Goal: Information Seeking & Learning: Learn about a topic

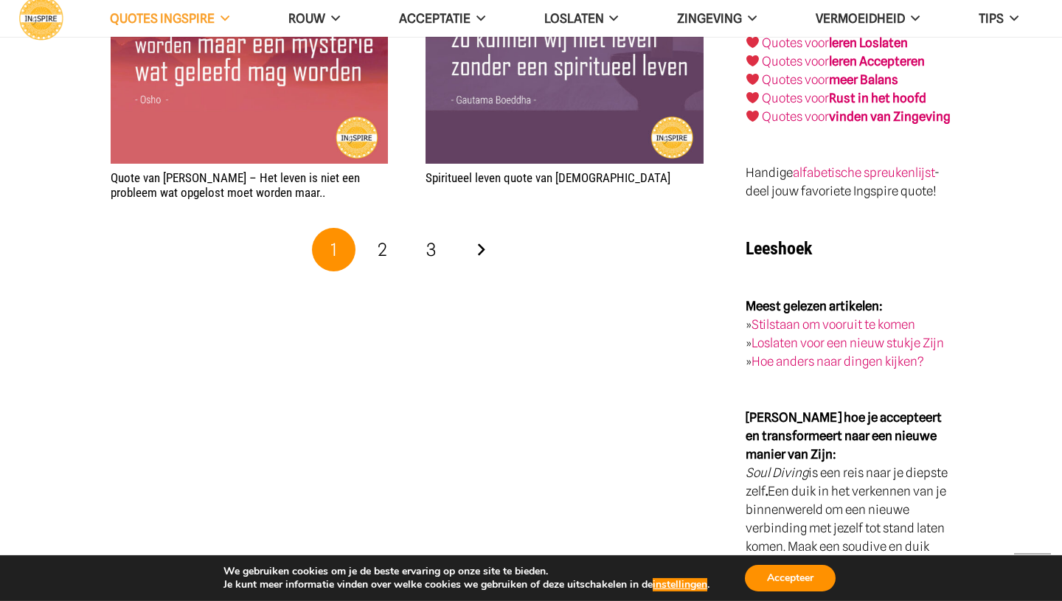
scroll to position [2796, 0]
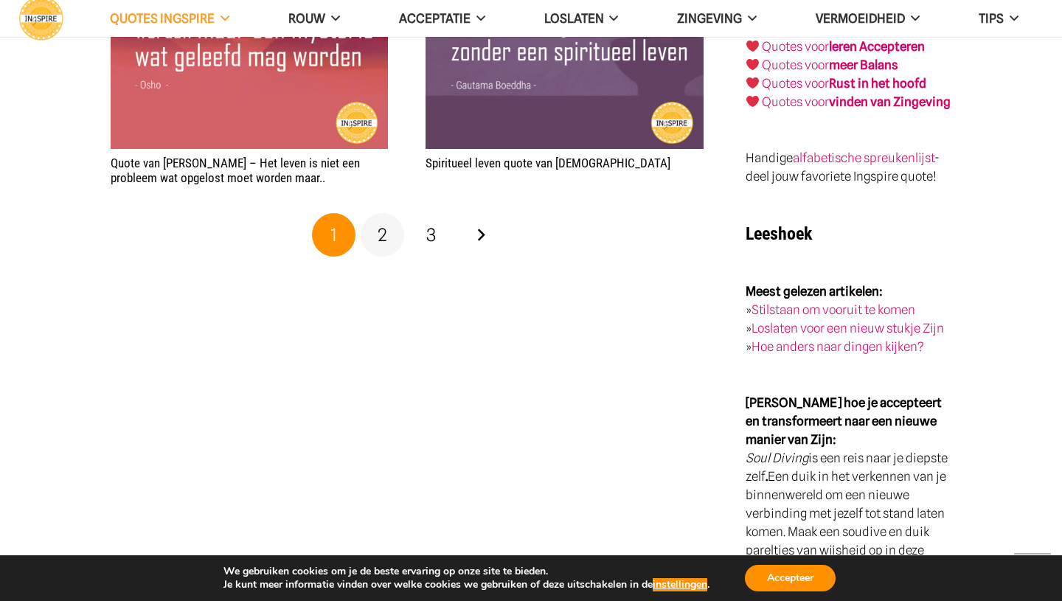
click at [390, 236] on link "2" at bounding box center [383, 235] width 44 height 44
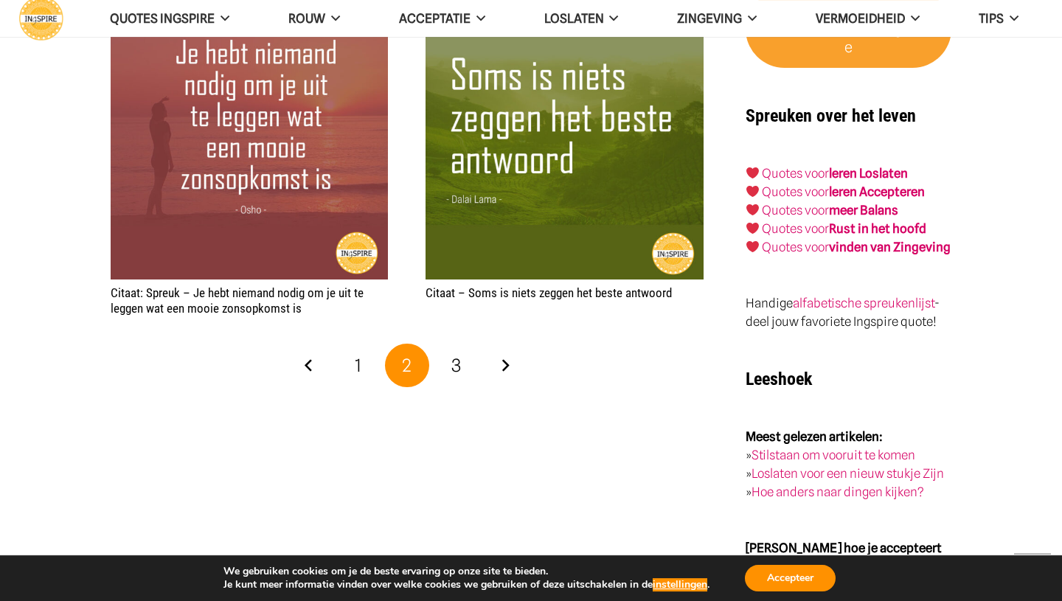
scroll to position [2654, 0]
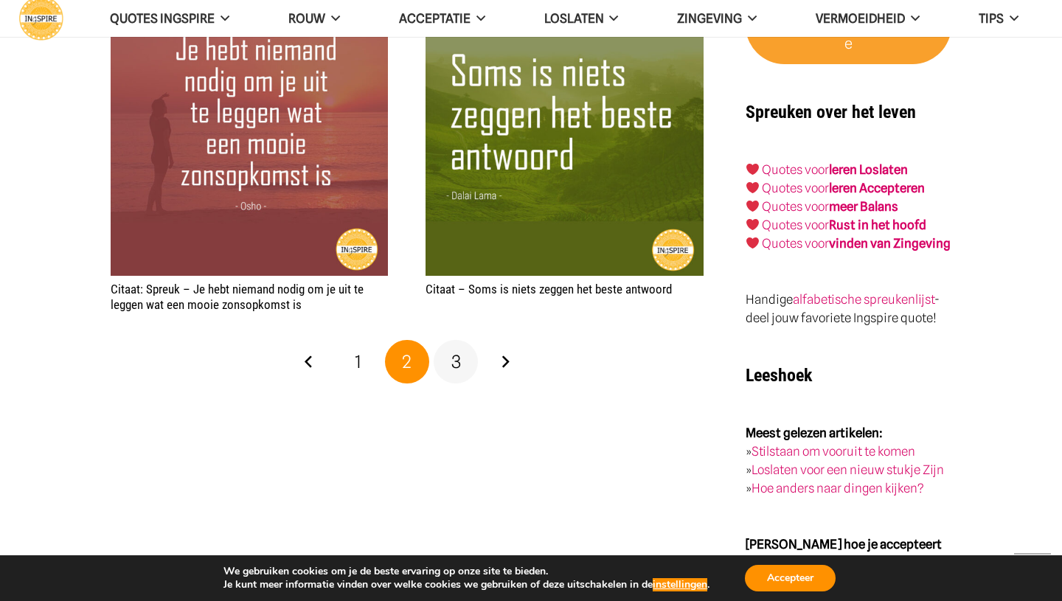
click at [464, 360] on link "3" at bounding box center [455, 362] width 44 height 44
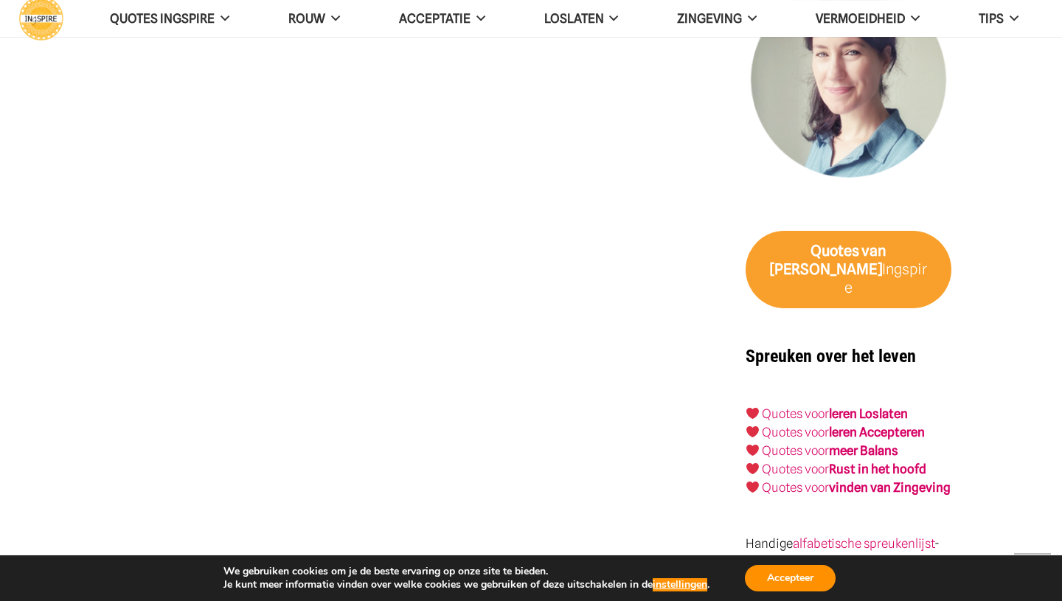
scroll to position [2406, 0]
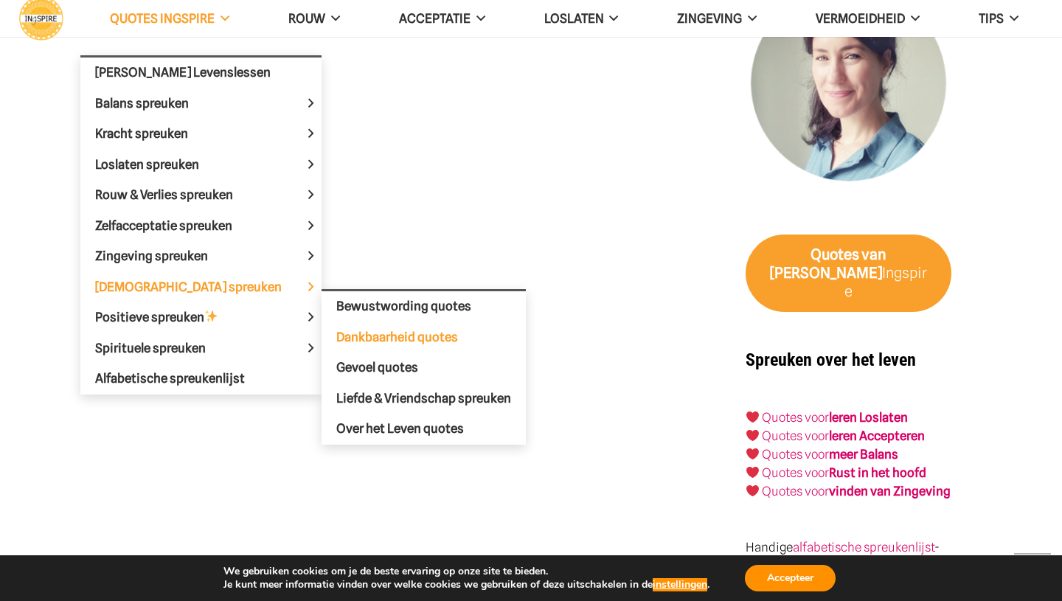
click at [336, 332] on span "Dankbaarheid quotes" at bounding box center [397, 337] width 122 height 15
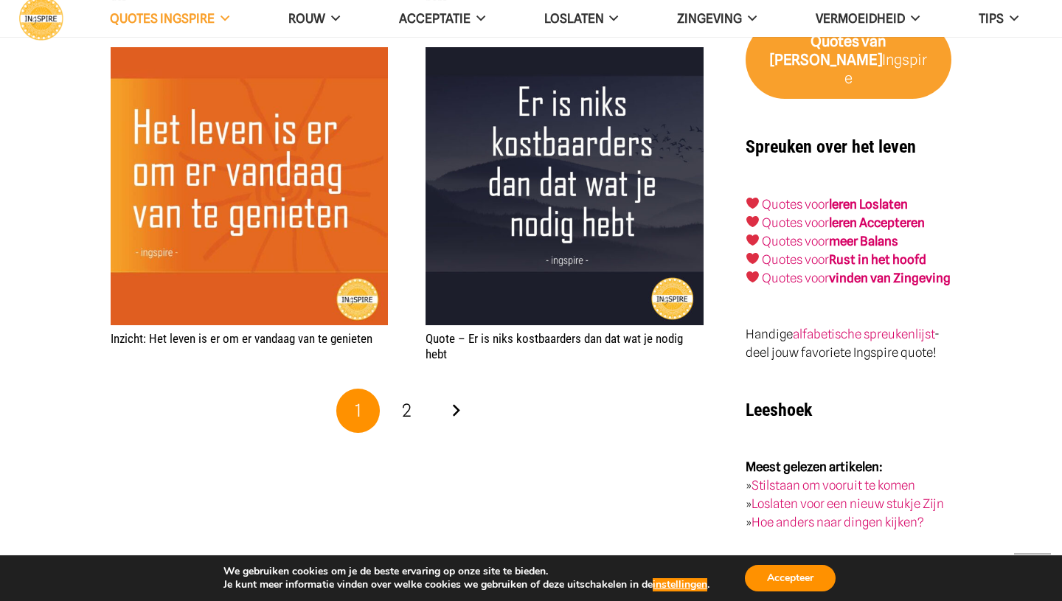
scroll to position [2371, 0]
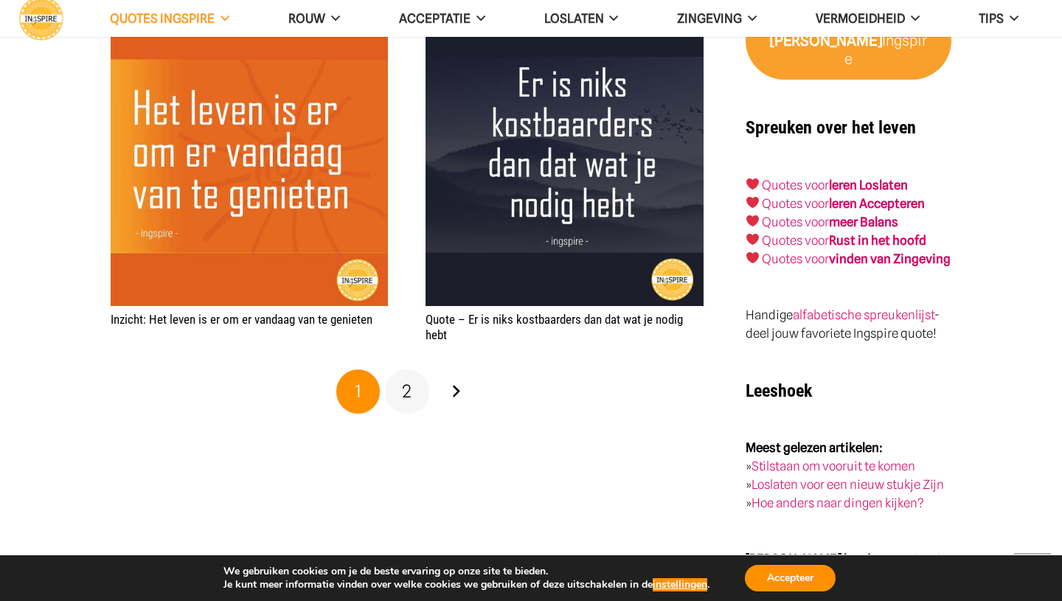
click at [403, 386] on span "2" at bounding box center [407, 390] width 10 height 21
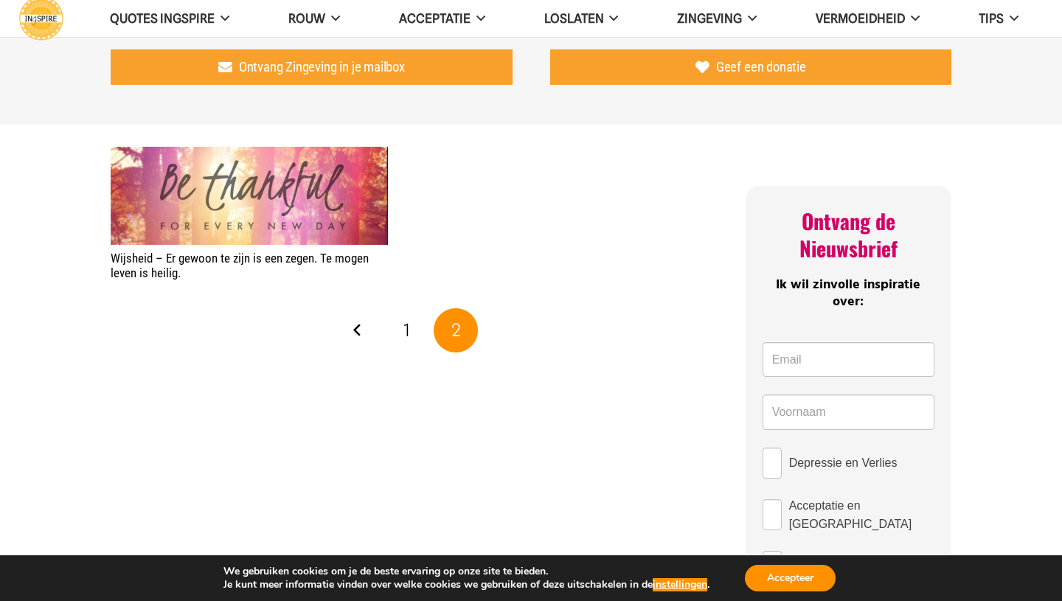
scroll to position [531, 0]
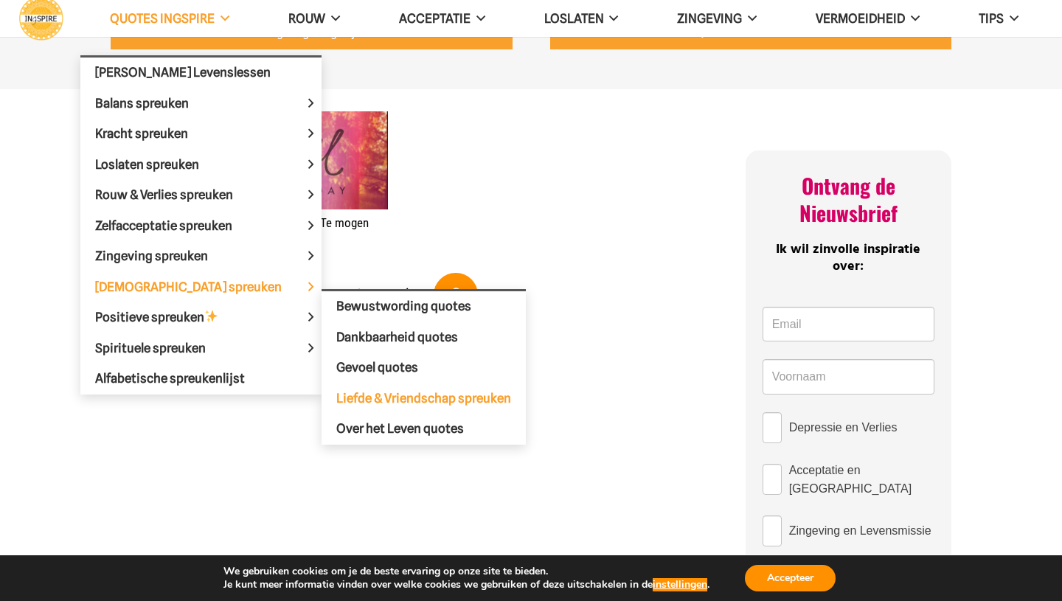
click at [336, 395] on span "Liefde & Vriendschap spreuken" at bounding box center [423, 398] width 175 height 15
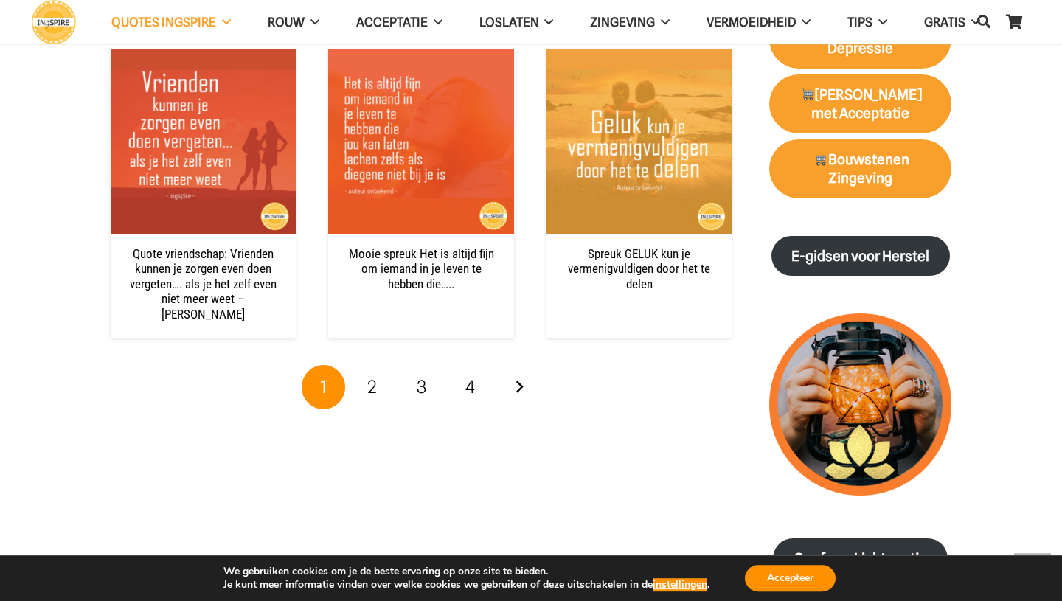
scroll to position [1557, 0]
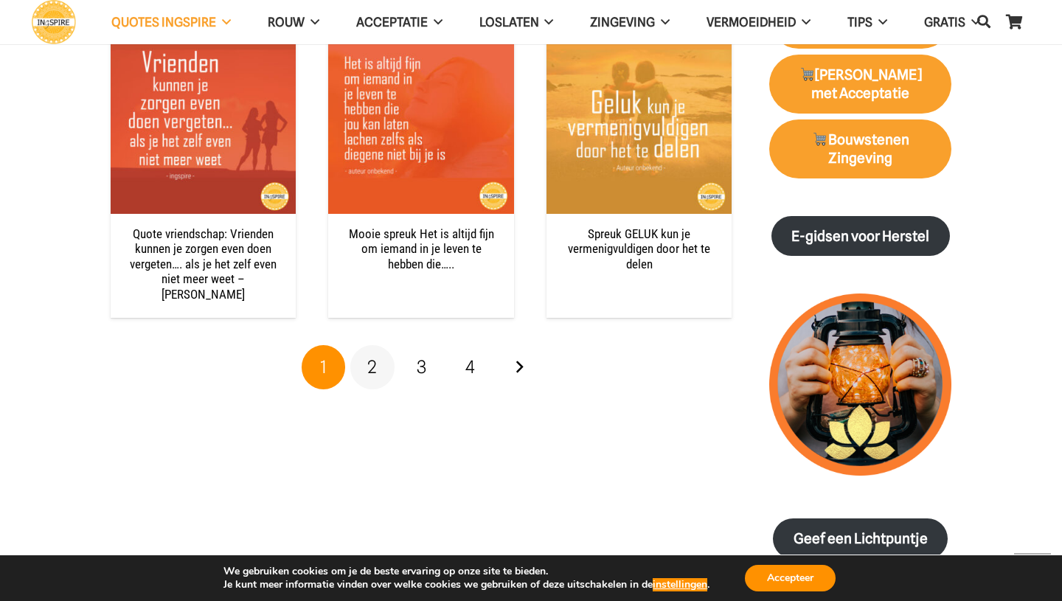
click at [378, 354] on link "2" at bounding box center [372, 367] width 44 height 44
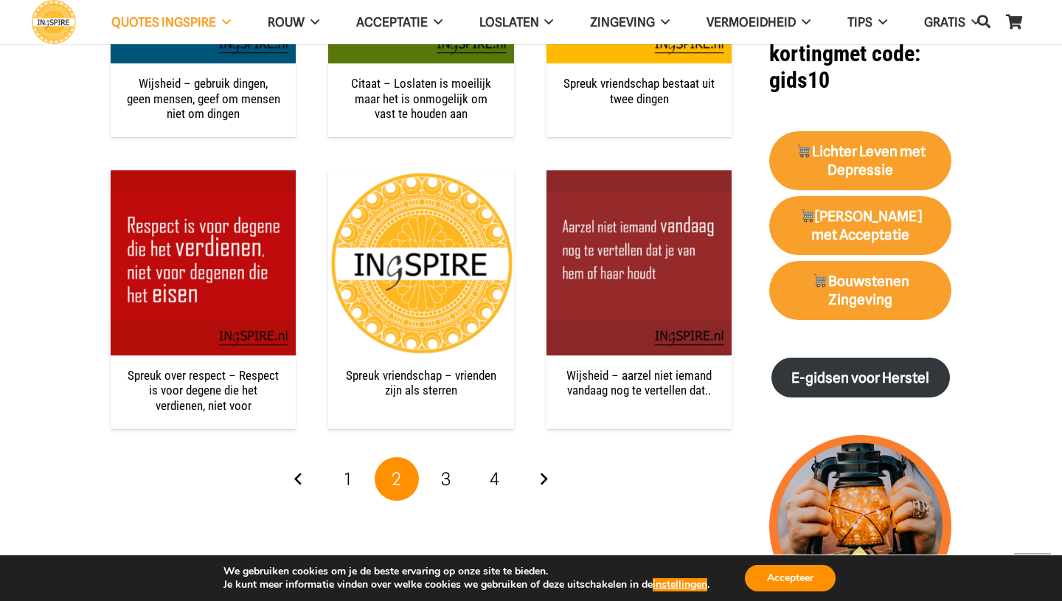
scroll to position [1451, 0]
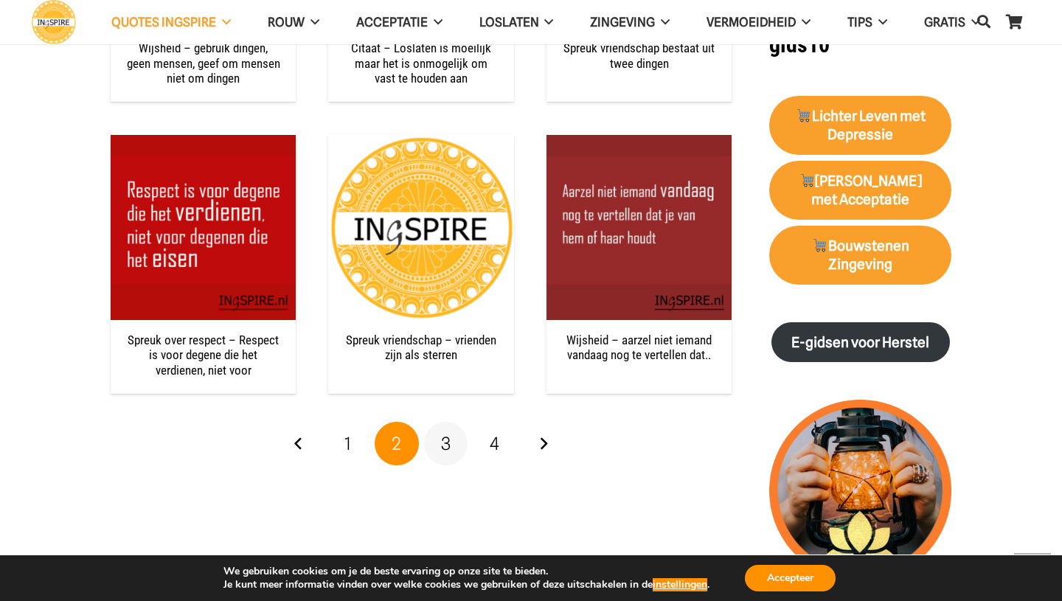
click at [447, 449] on span "3" at bounding box center [446, 443] width 10 height 21
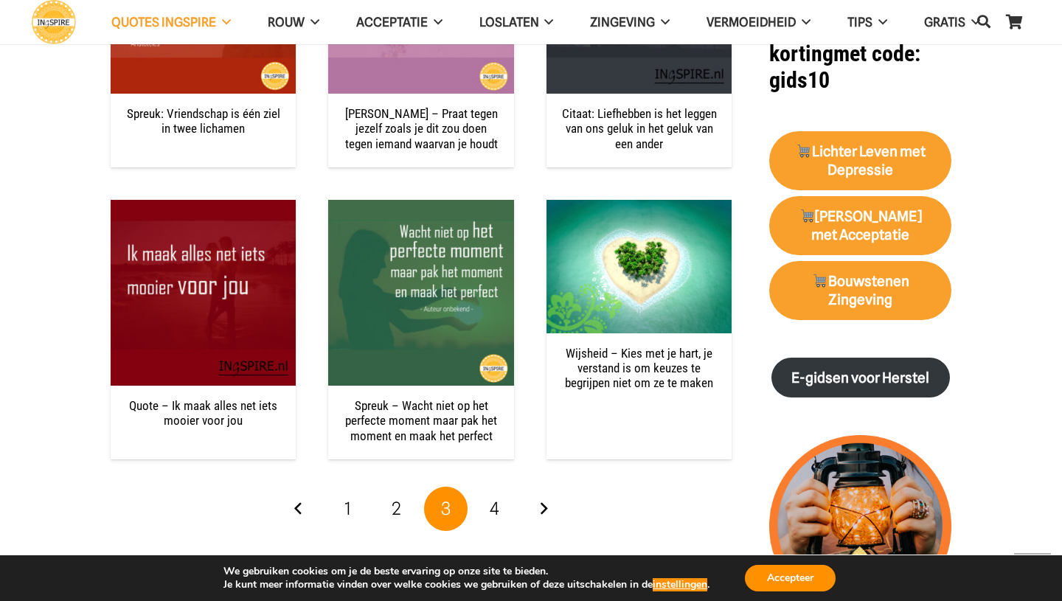
scroll to position [1451, 0]
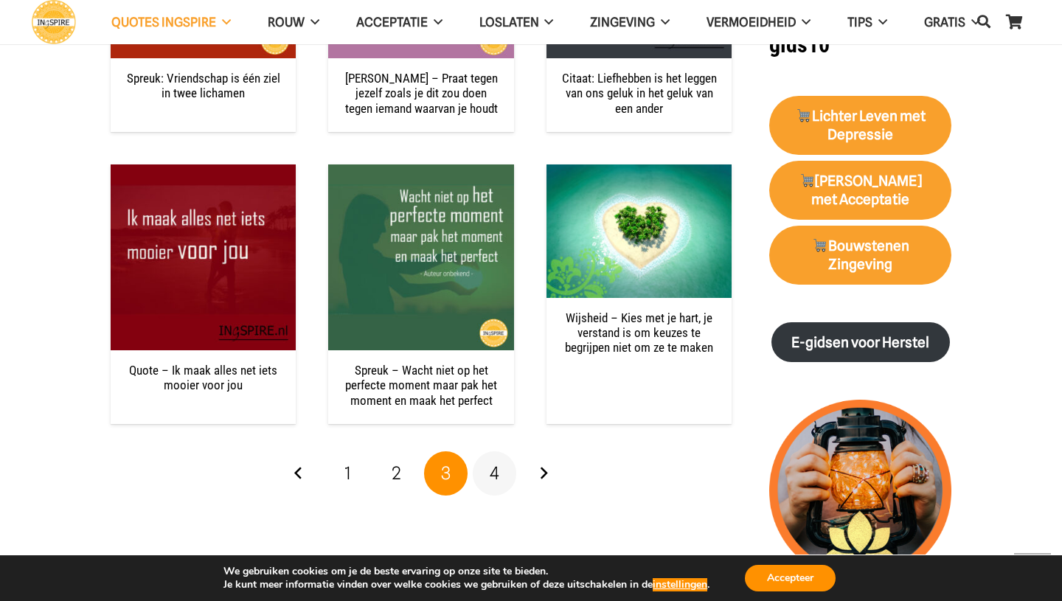
click at [500, 470] on link "4" at bounding box center [495, 473] width 44 height 44
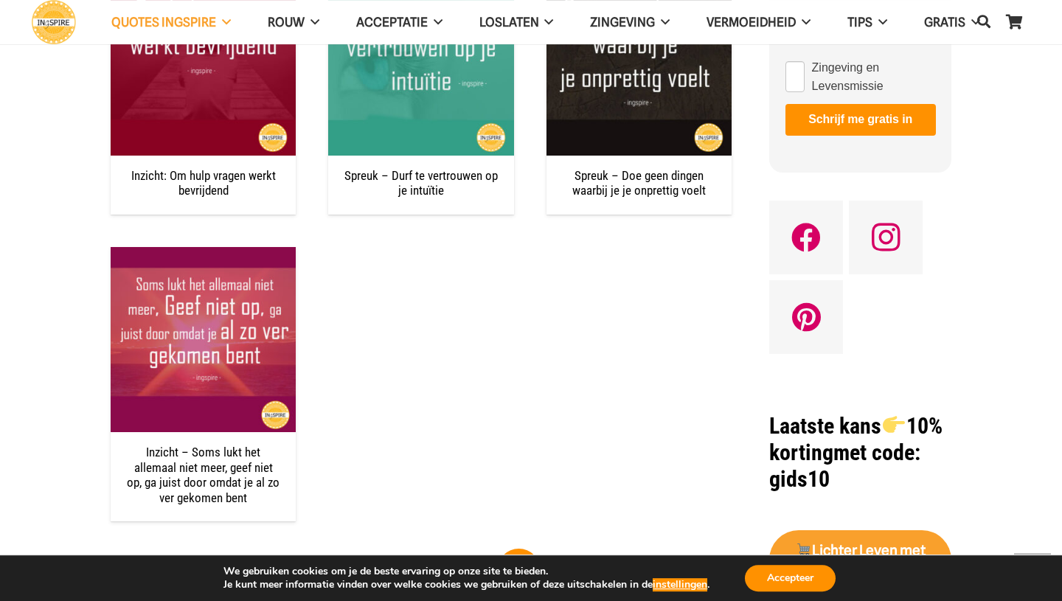
scroll to position [1026, 0]
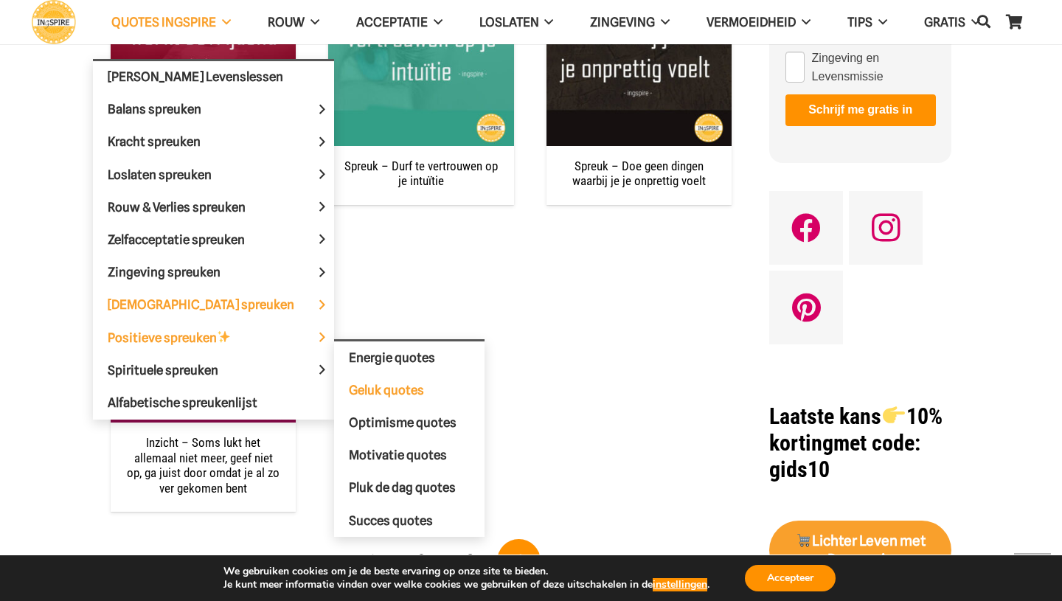
click at [349, 383] on span "Geluk quotes" at bounding box center [386, 390] width 75 height 15
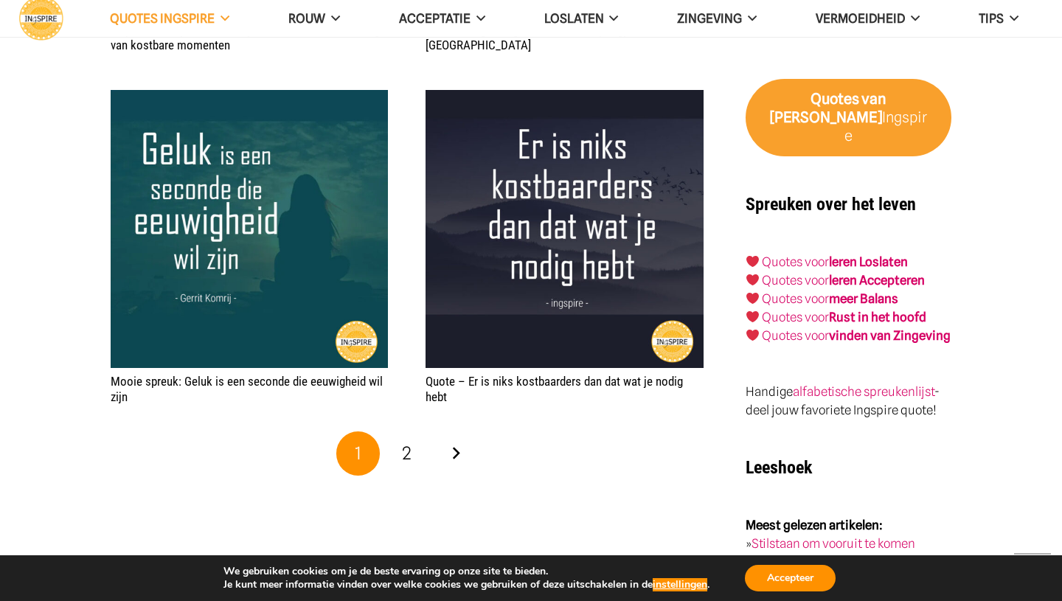
scroll to position [2336, 0]
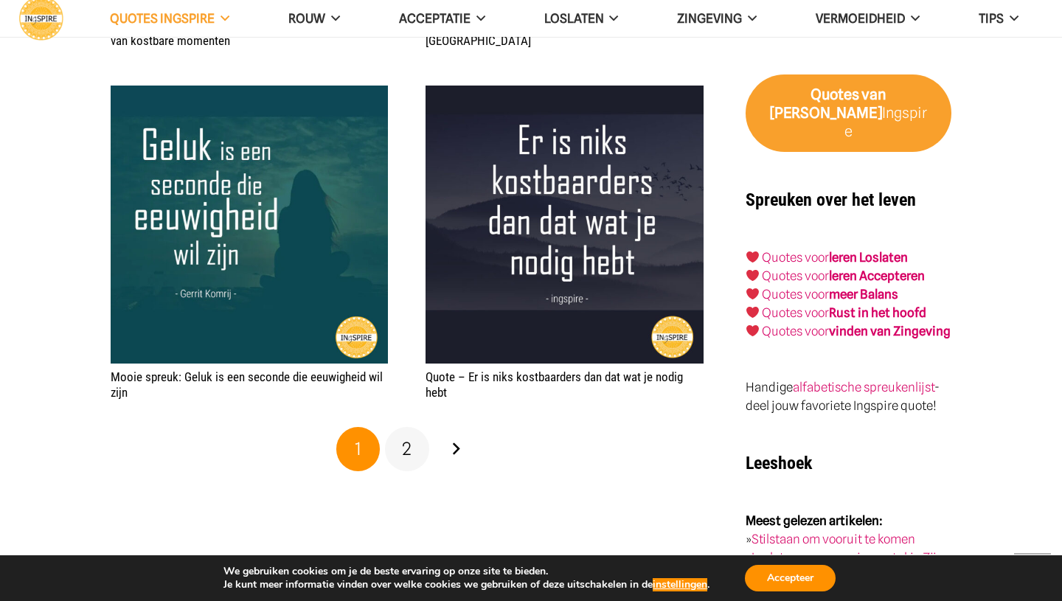
click at [410, 459] on span "2" at bounding box center [407, 448] width 10 height 21
